Goal: Information Seeking & Learning: Learn about a topic

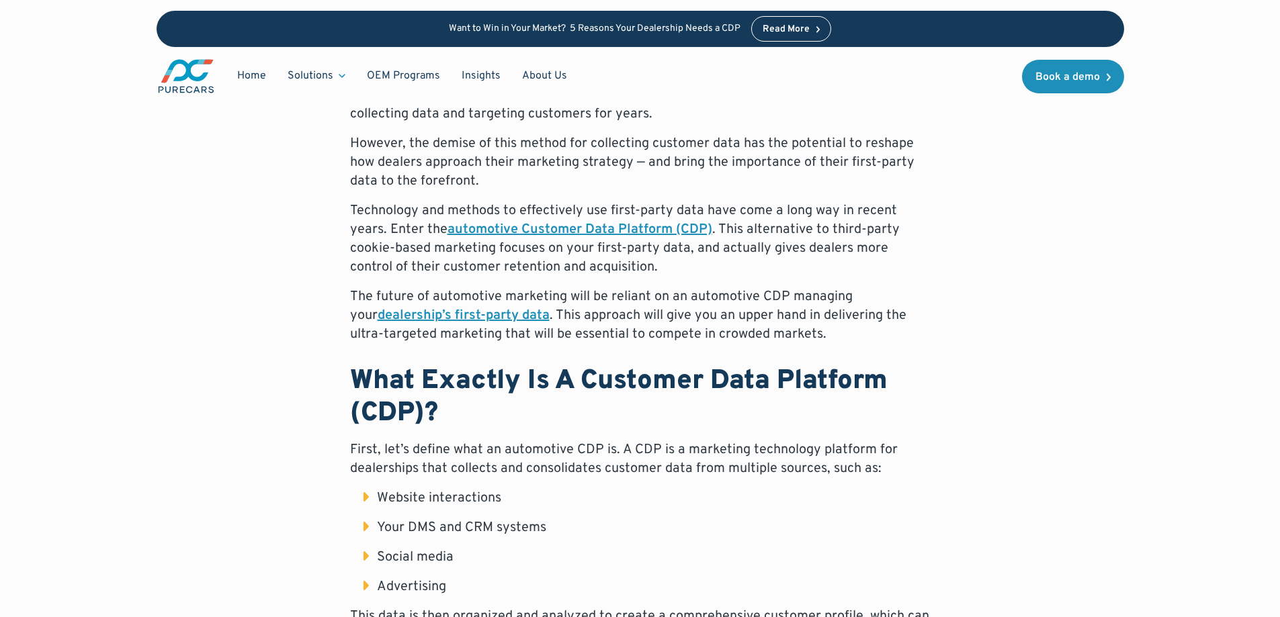
scroll to position [941, 0]
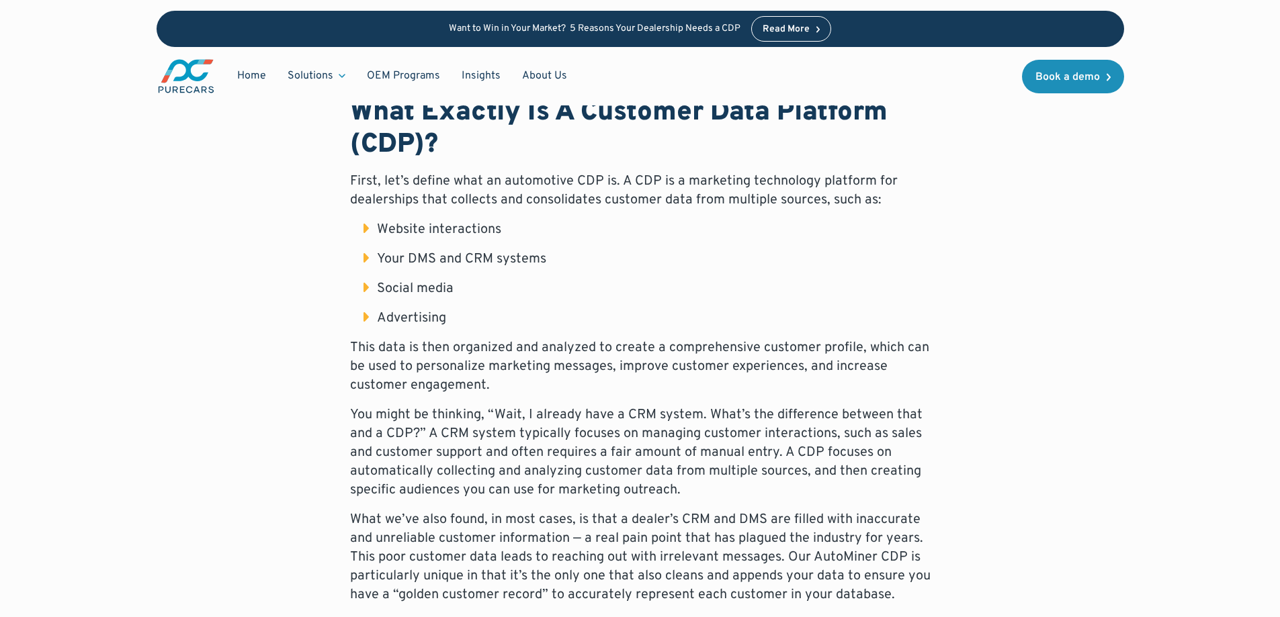
click at [365, 323] on li "Advertising" at bounding box center [646, 318] width 567 height 19
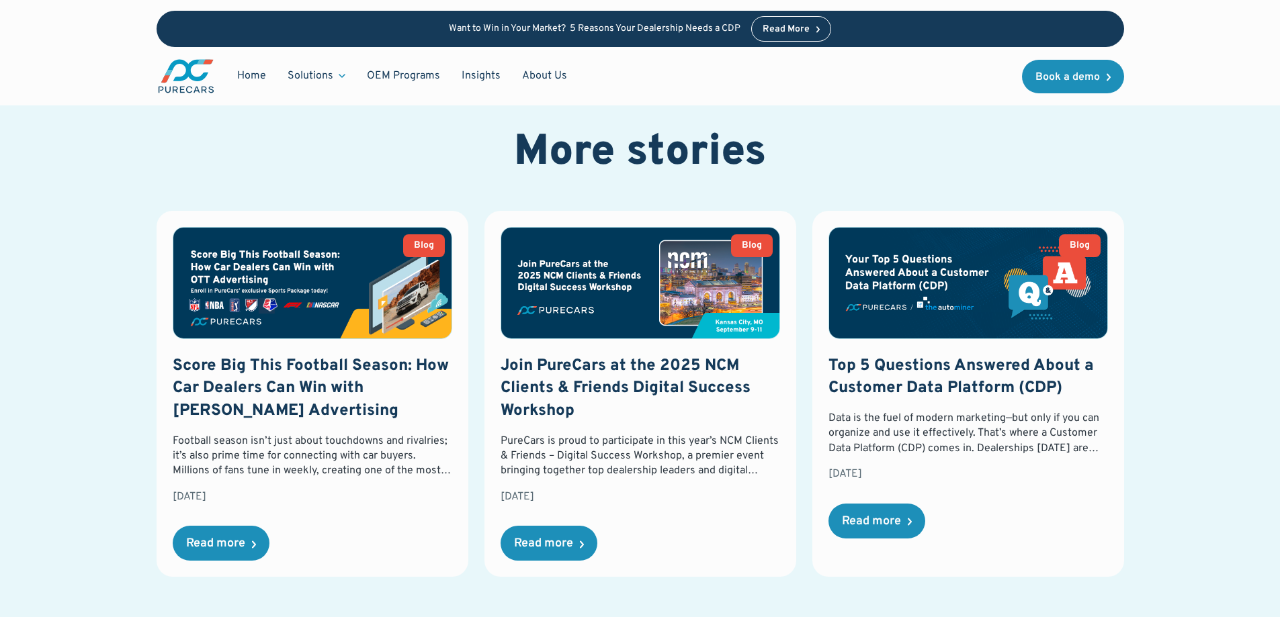
scroll to position [3377, 0]
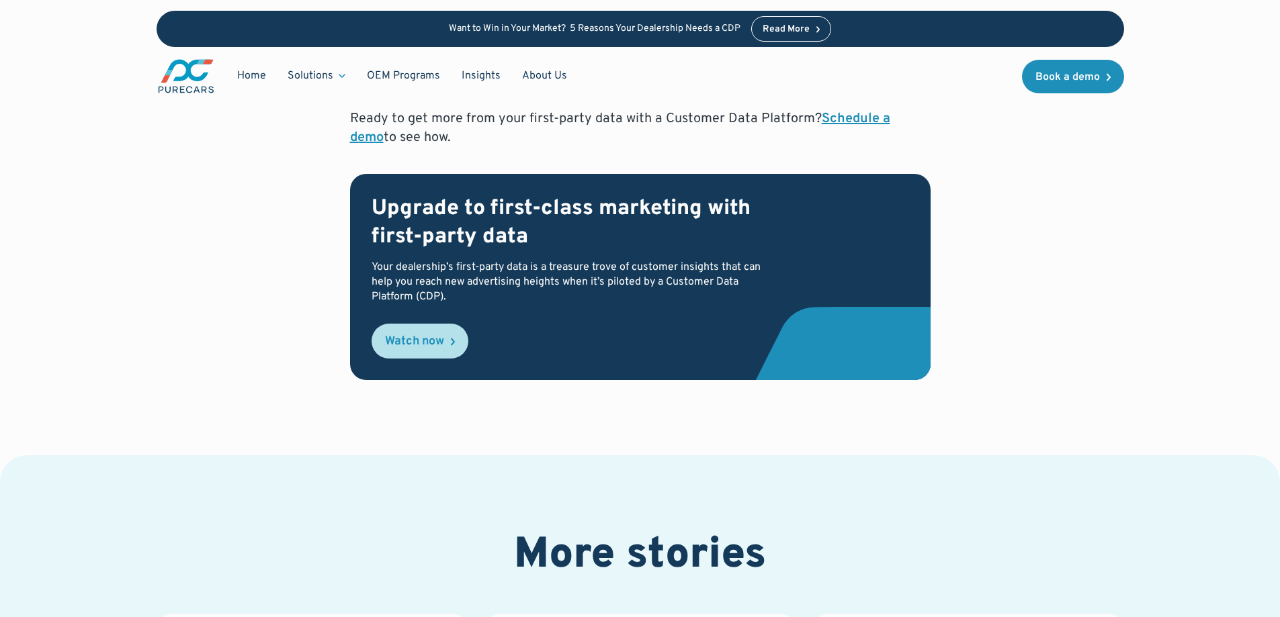
click at [408, 336] on div "Watch now" at bounding box center [414, 342] width 59 height 12
click at [622, 304] on div "Upgrade to first-class marketing with first-party data Your dealership’s first-…" at bounding box center [576, 277] width 408 height 163
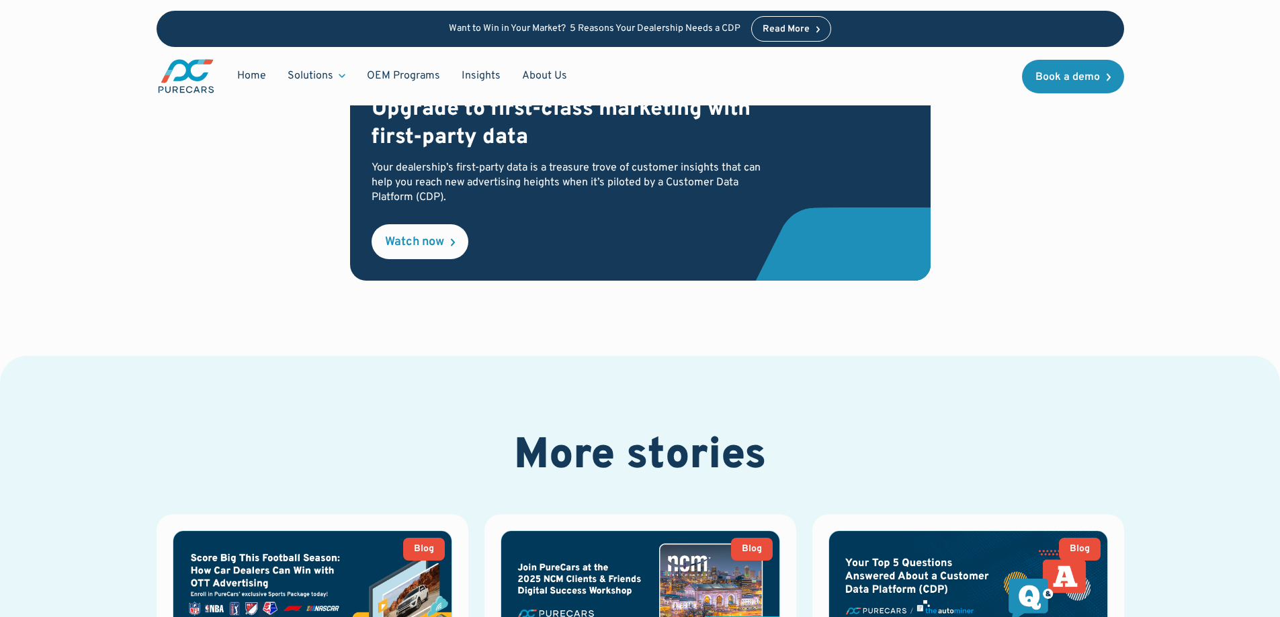
scroll to position [3445, 0]
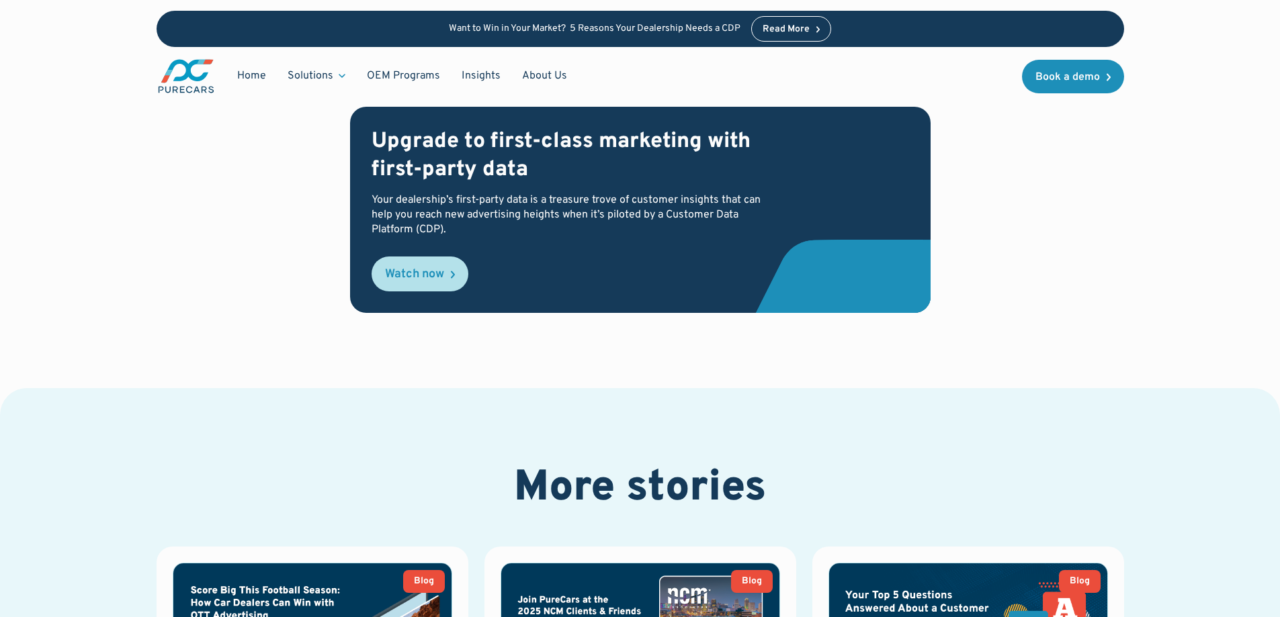
click at [449, 257] on link "Watch now" at bounding box center [420, 274] width 97 height 35
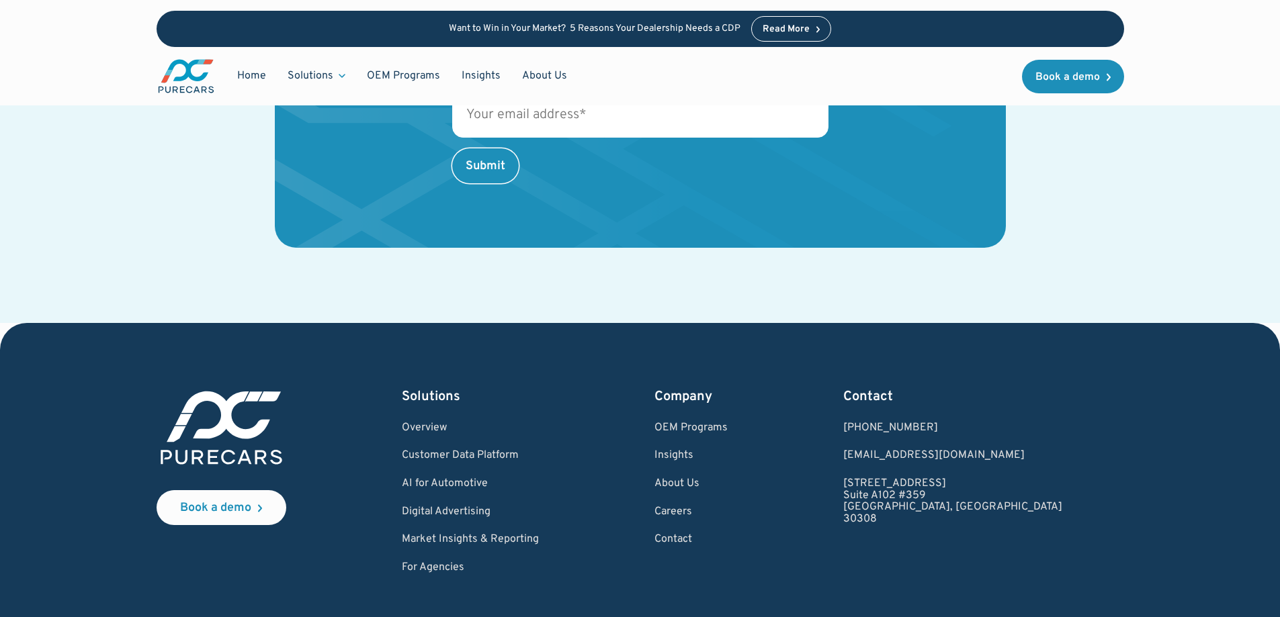
scroll to position [4654, 0]
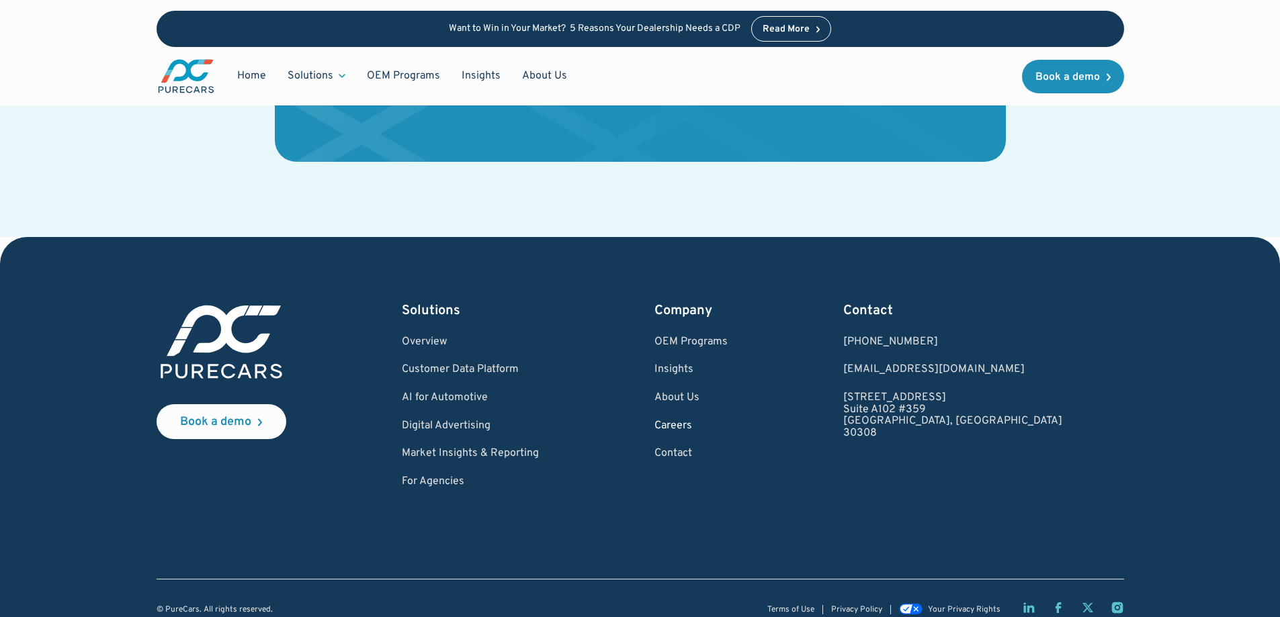
click at [728, 421] on link "Careers" at bounding box center [690, 427] width 73 height 12
